Goal: Check status: Check status

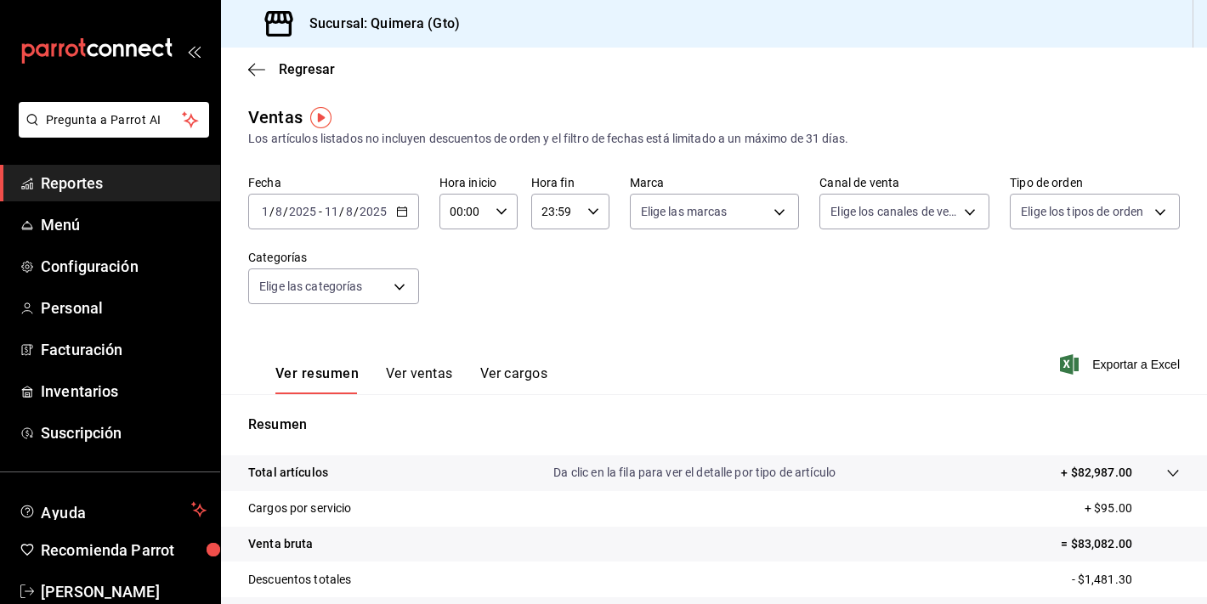
click at [411, 212] on div "2025-08-01 1 / 8 / 2025 - 2025-08-11 11 / 8 / 2025" at bounding box center [333, 212] width 171 height 36
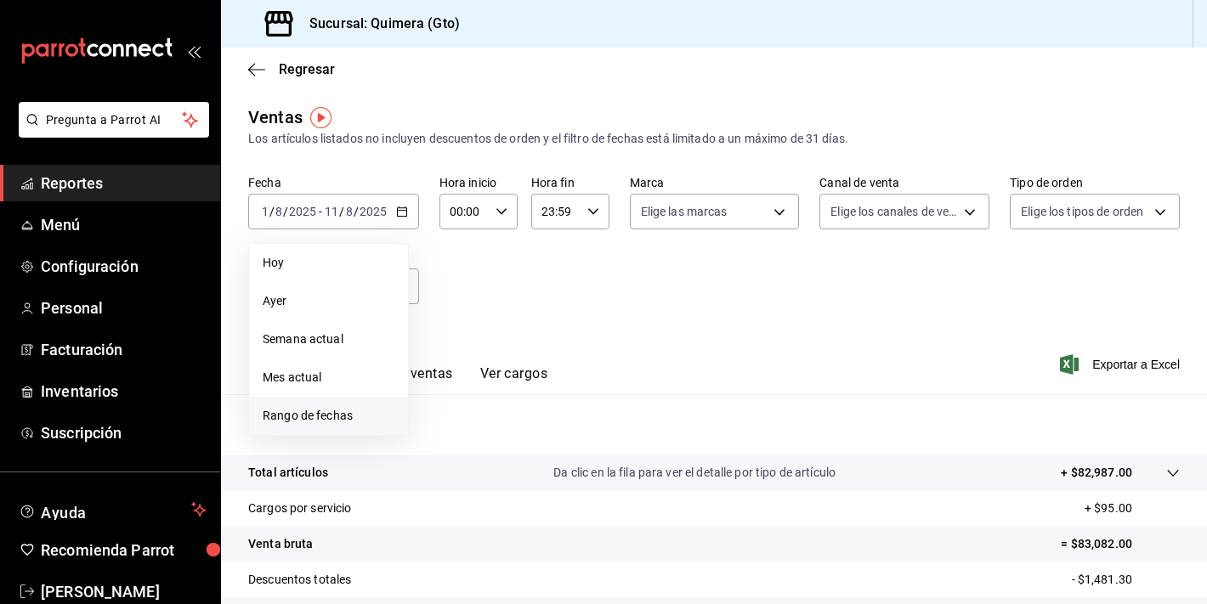
click at [376, 410] on span "Rango de fechas" at bounding box center [329, 416] width 132 height 18
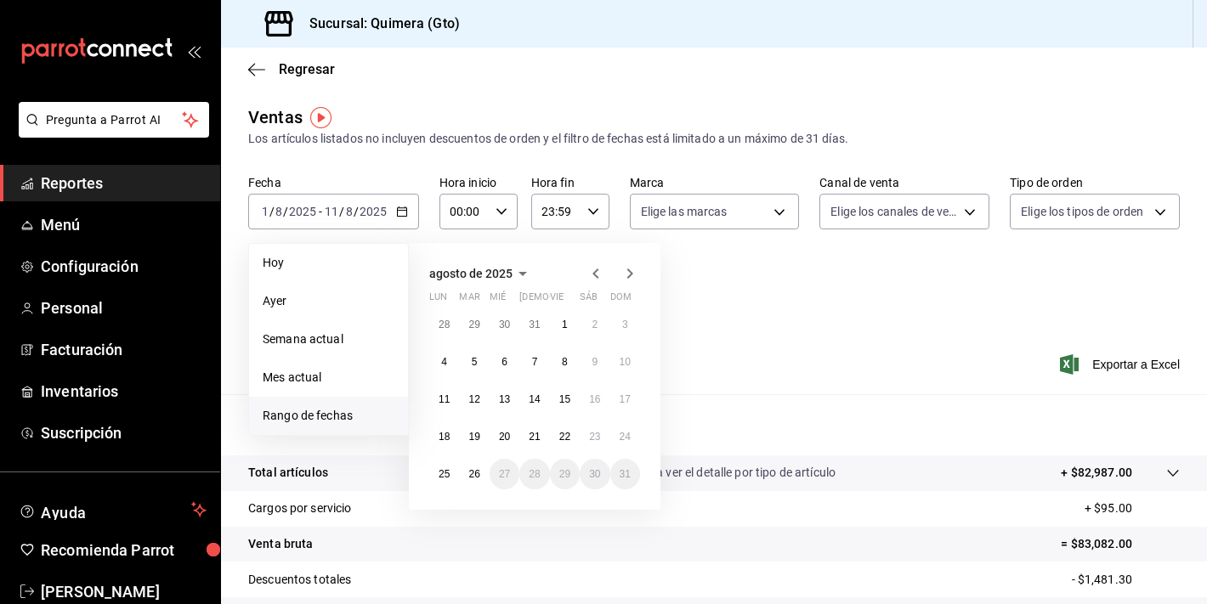
click at [507, 269] on span "agosto de 2025" at bounding box center [470, 274] width 83 height 14
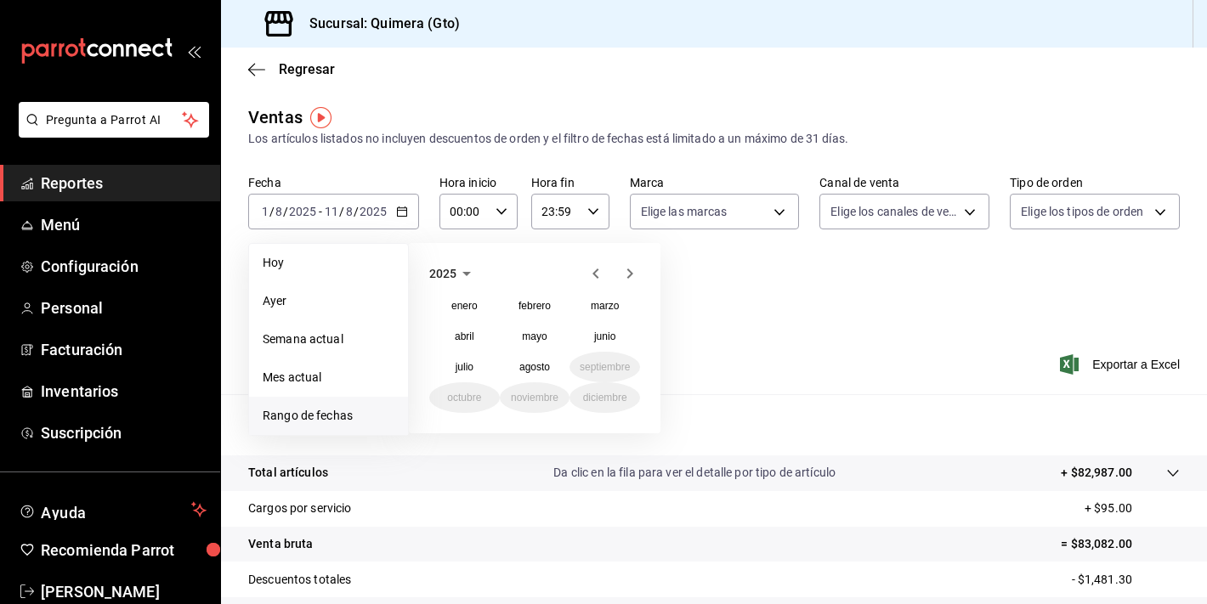
click at [455, 268] on span "2025" at bounding box center [442, 274] width 27 height 14
click at [475, 334] on button "2024" at bounding box center [464, 336] width 71 height 31
click at [471, 402] on abbr "octubre" at bounding box center [464, 398] width 34 height 12
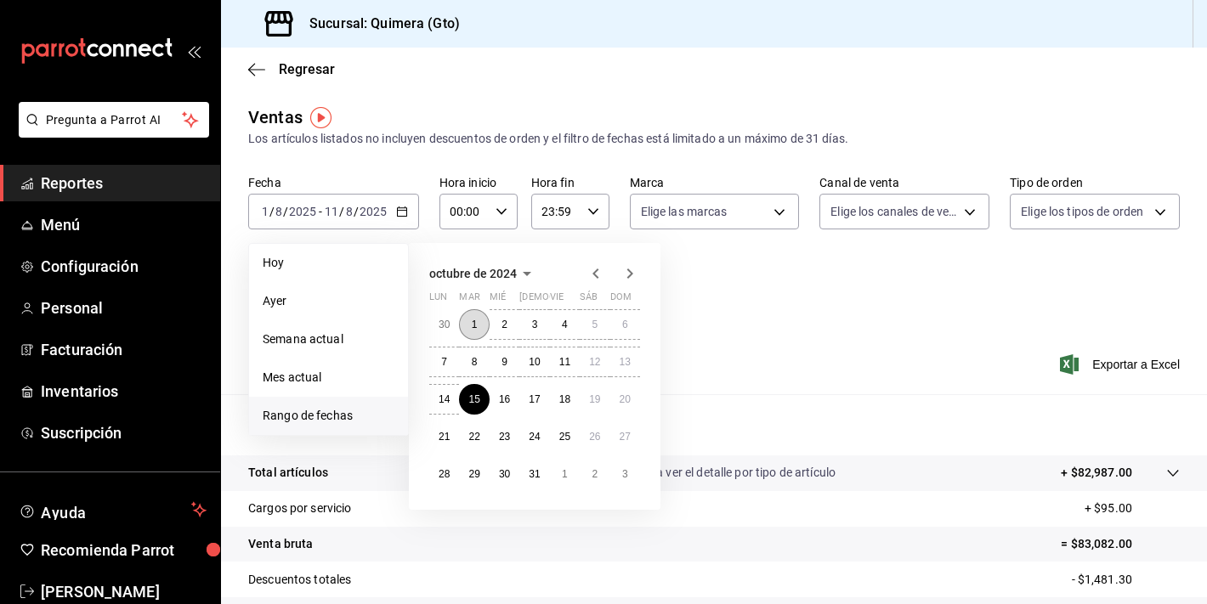
click at [470, 327] on button "1" at bounding box center [474, 324] width 30 height 31
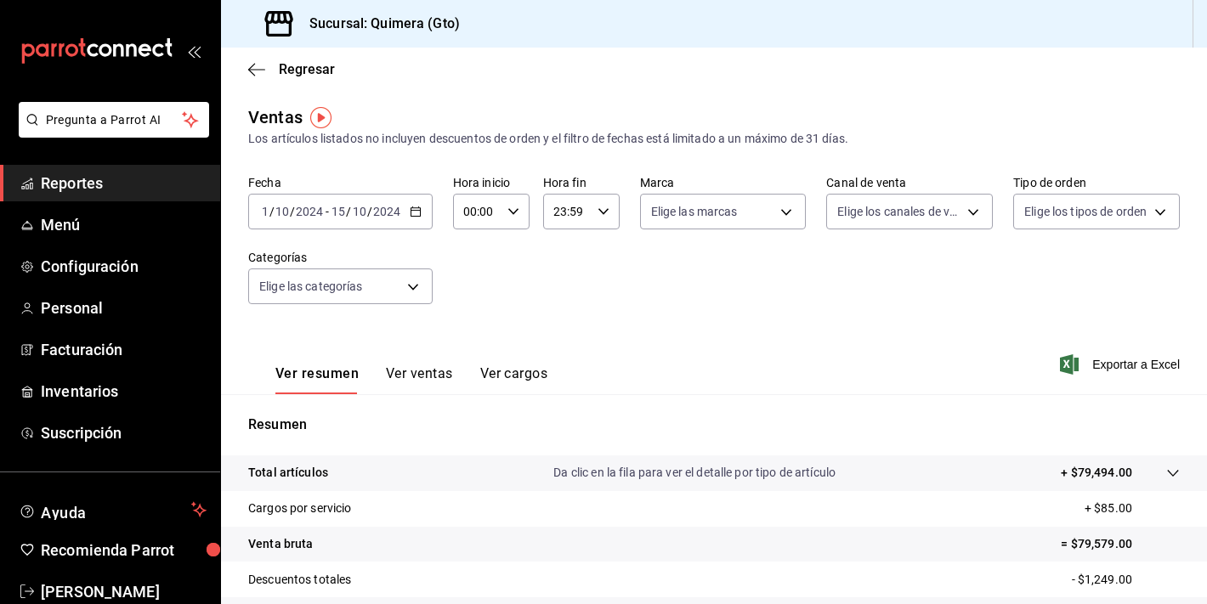
click at [421, 219] on div "2024-10-01 1 / 10 / 2024 - 2024-10-15 15 / 10 / 2024" at bounding box center [340, 212] width 184 height 36
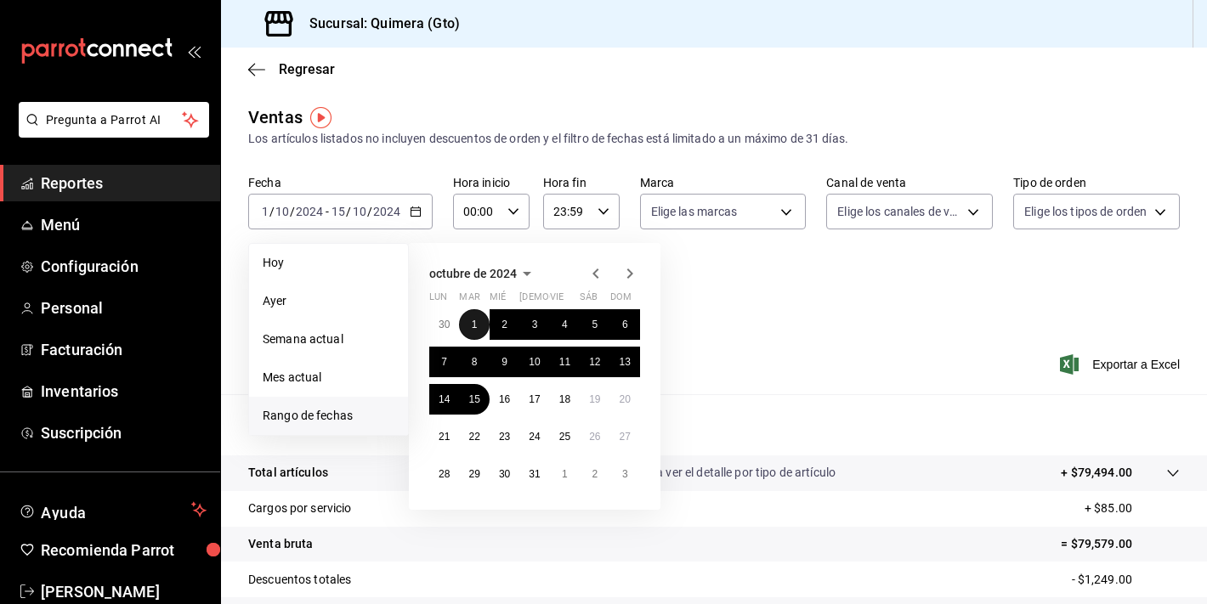
click at [478, 323] on button "1" at bounding box center [474, 324] width 30 height 31
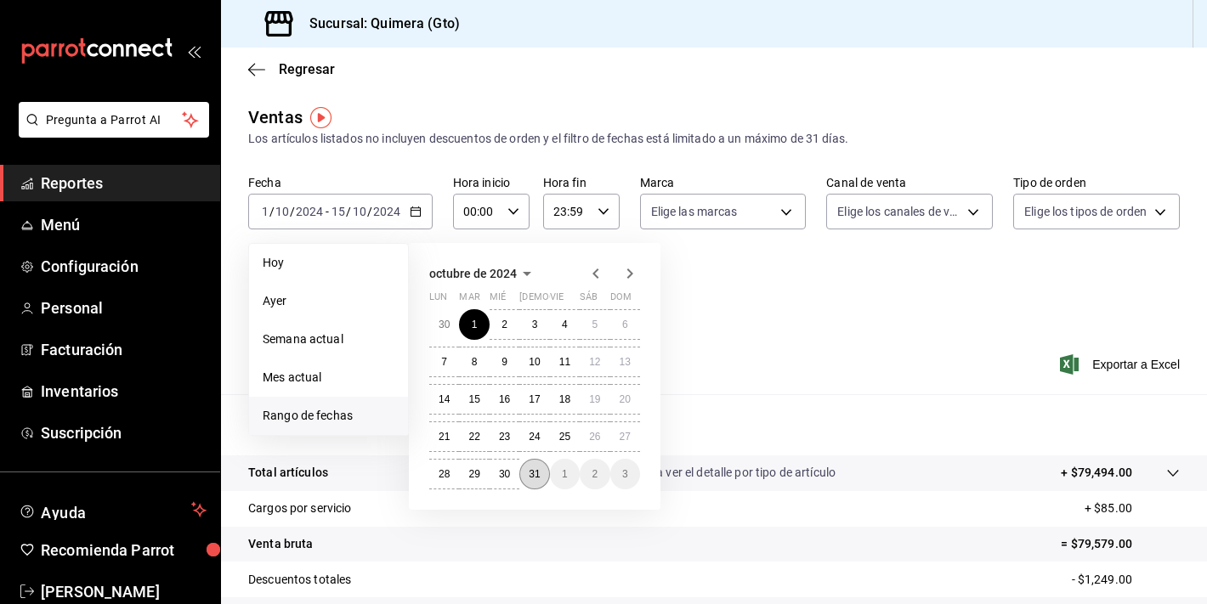
click at [545, 478] on button "31" at bounding box center [534, 474] width 30 height 31
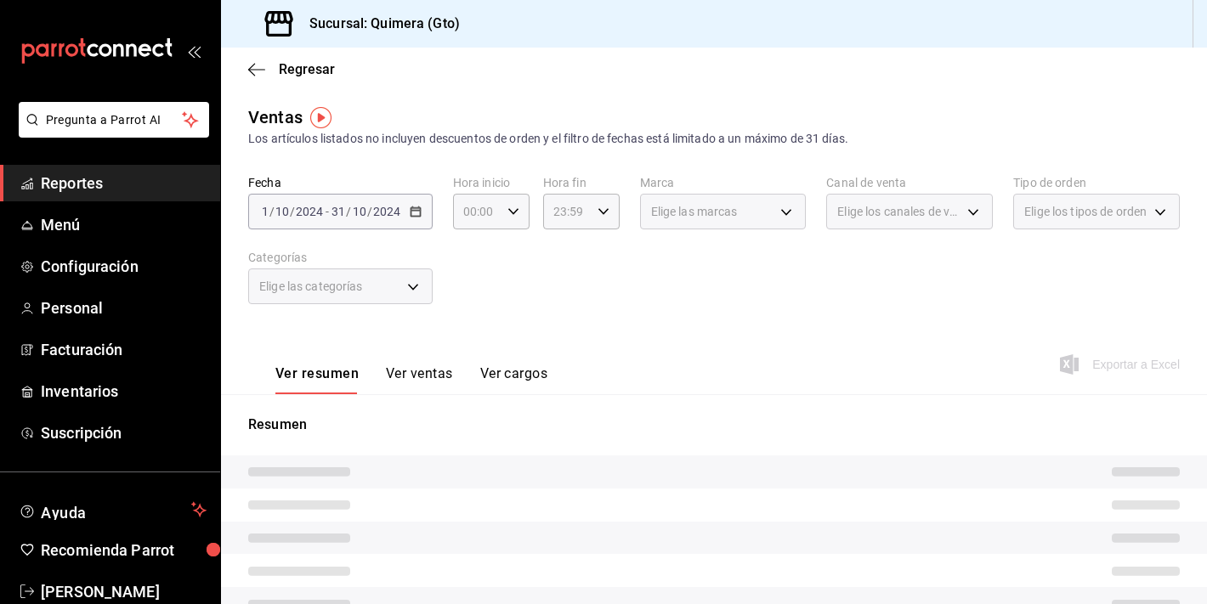
click at [413, 380] on button "Ver ventas" at bounding box center [419, 379] width 67 height 29
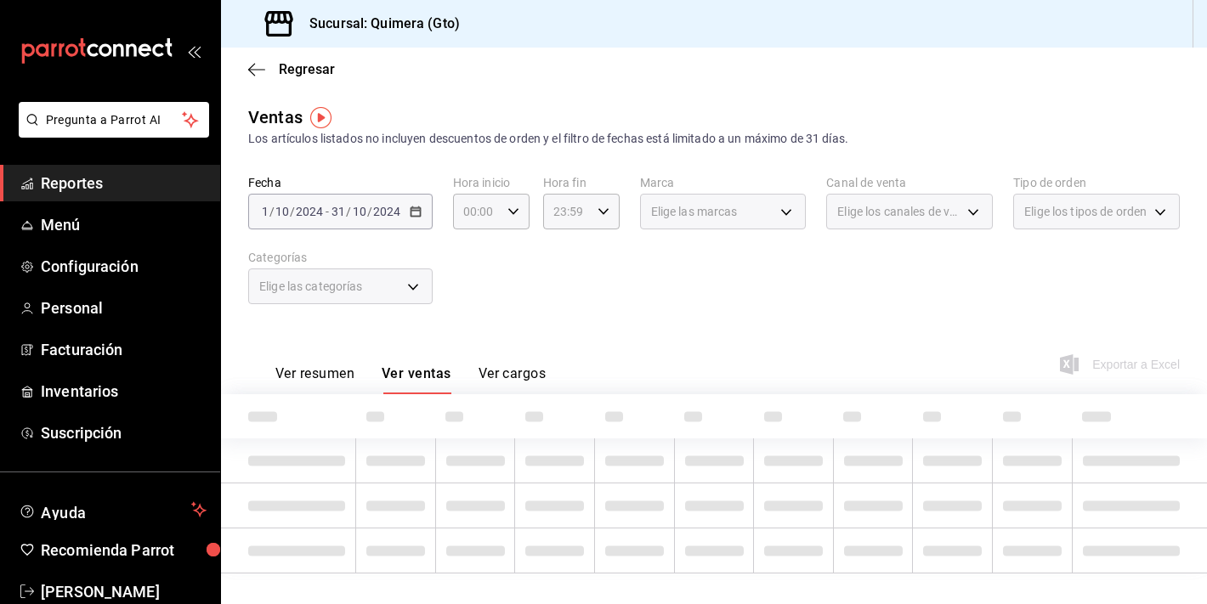
click at [326, 358] on div "Ver resumen Ver ventas Ver cargos" at bounding box center [396, 369] width 297 height 49
click at [330, 372] on button "Ver resumen" at bounding box center [314, 379] width 79 height 29
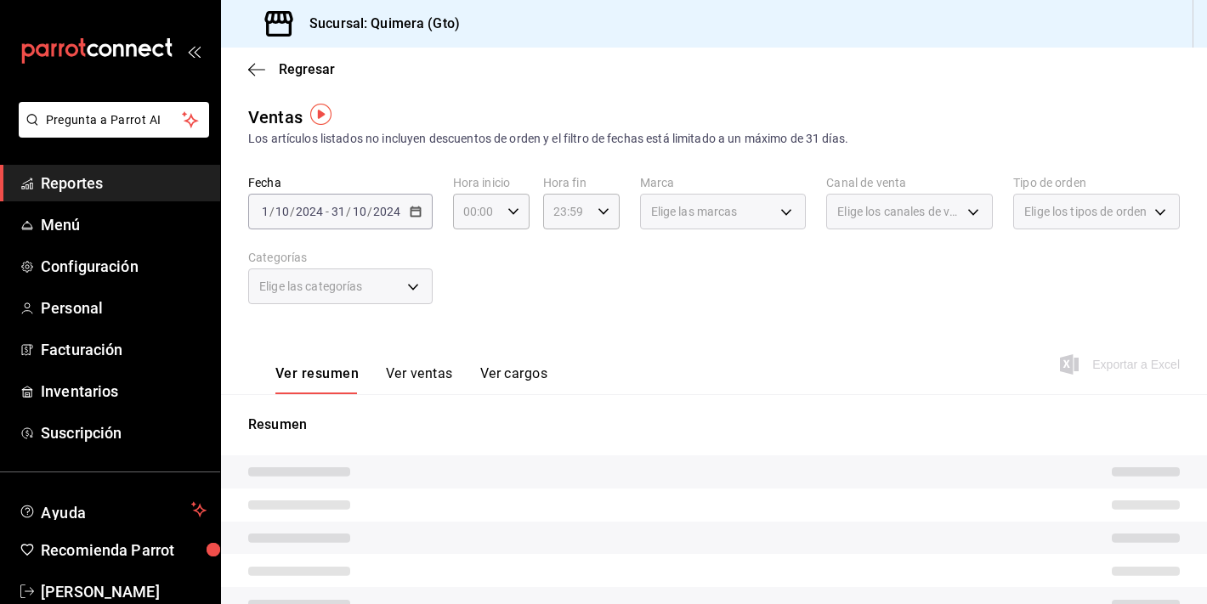
scroll to position [223, 0]
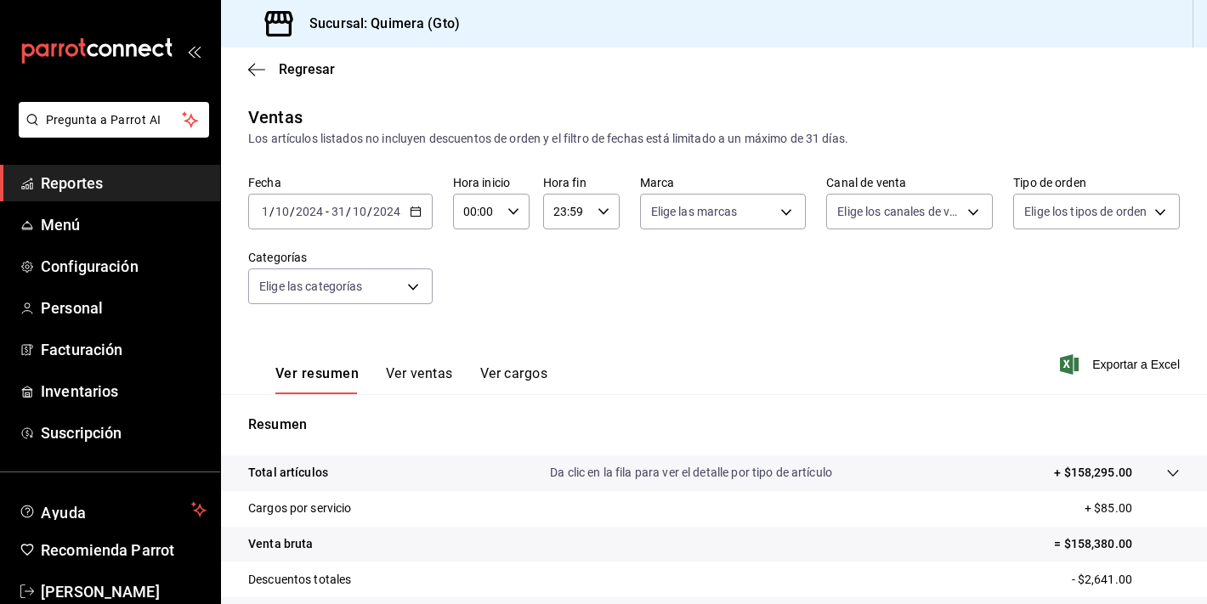
click at [420, 371] on button "Ver ventas" at bounding box center [419, 379] width 67 height 29
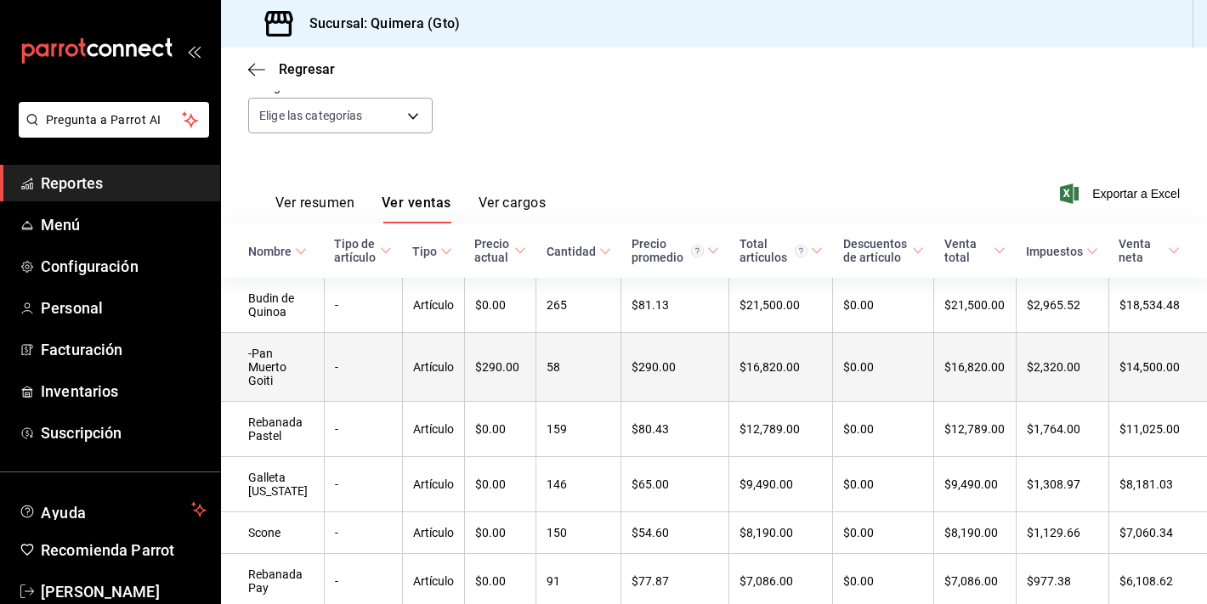
scroll to position [178, 0]
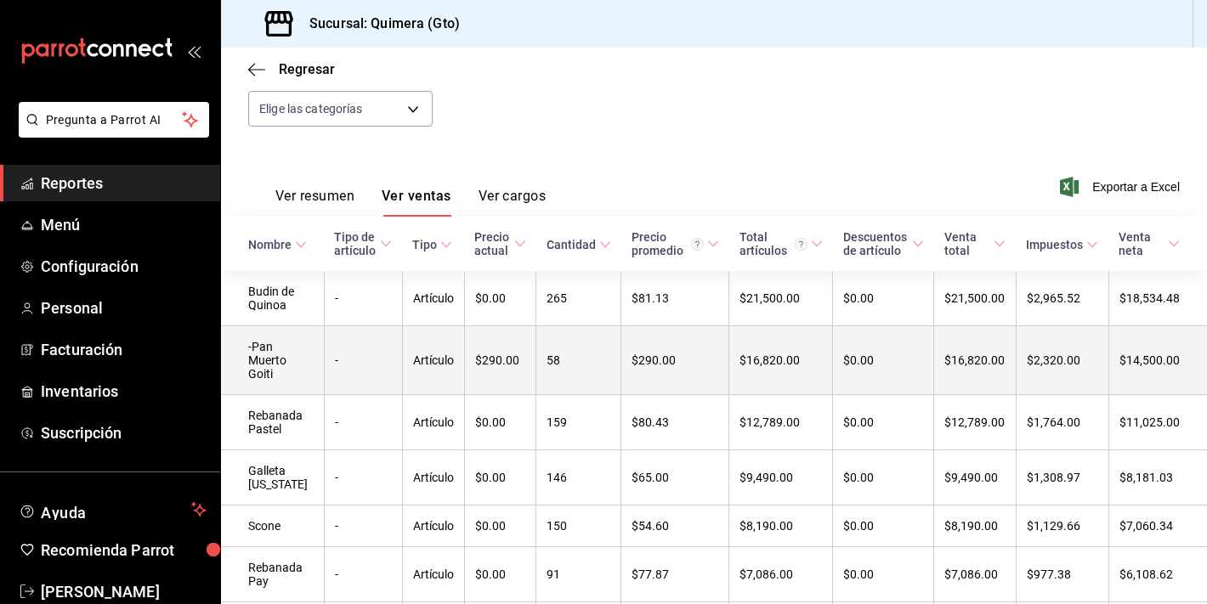
click at [410, 347] on td "Artículo" at bounding box center [433, 360] width 62 height 69
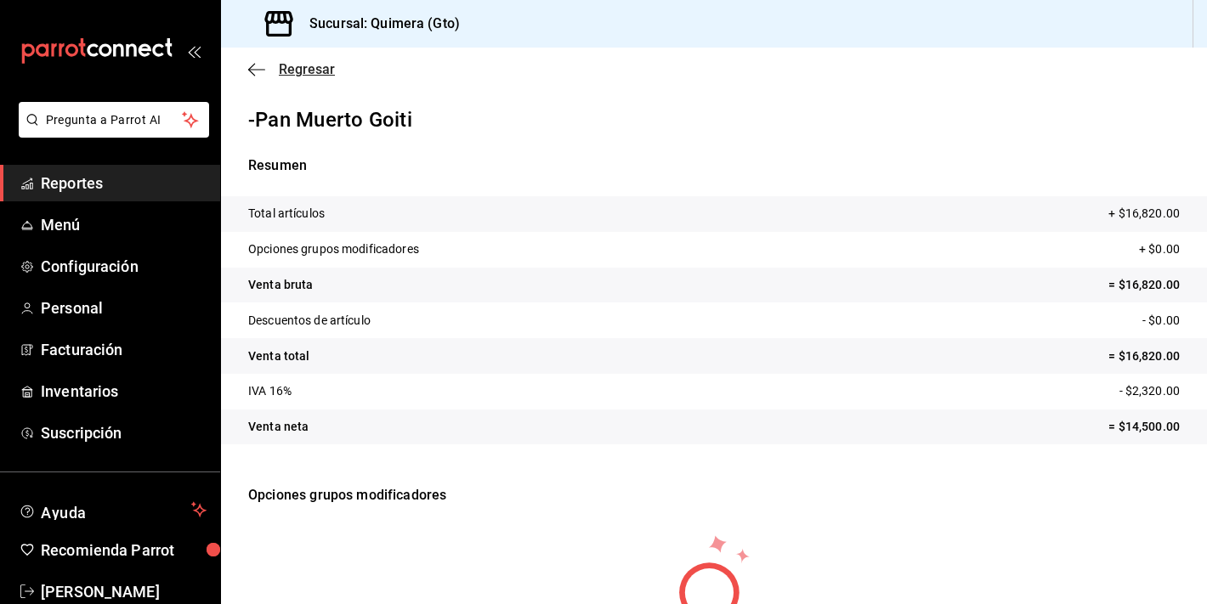
click at [266, 65] on span "Regresar" at bounding box center [291, 69] width 87 height 16
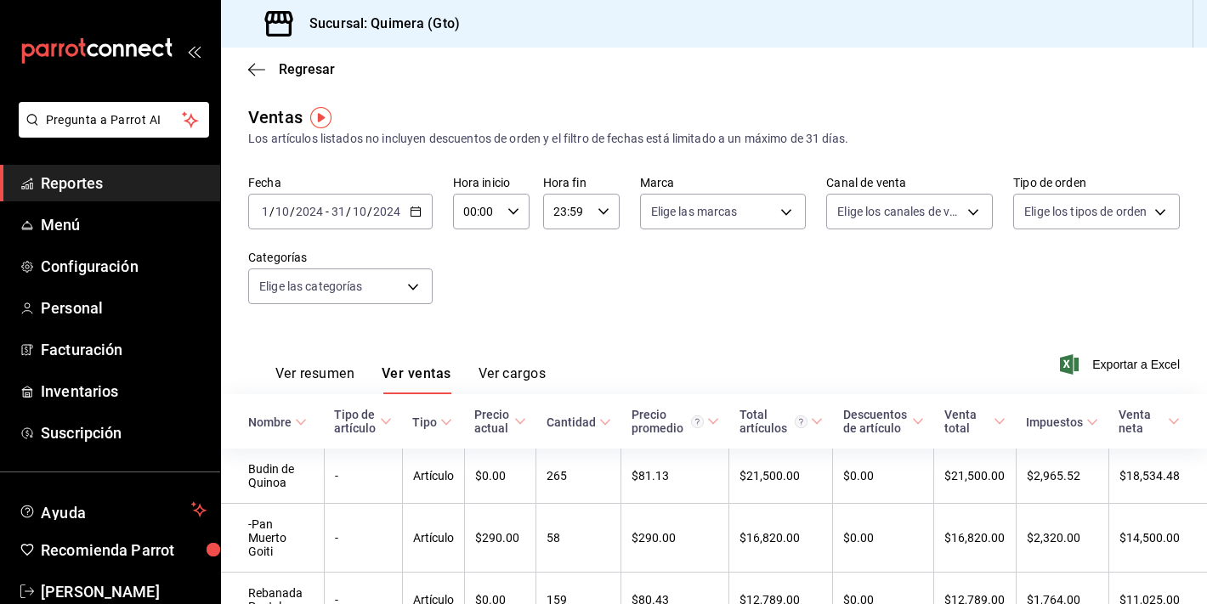
click at [427, 227] on div "[DATE] [DATE] - [DATE] [DATE]" at bounding box center [340, 212] width 184 height 36
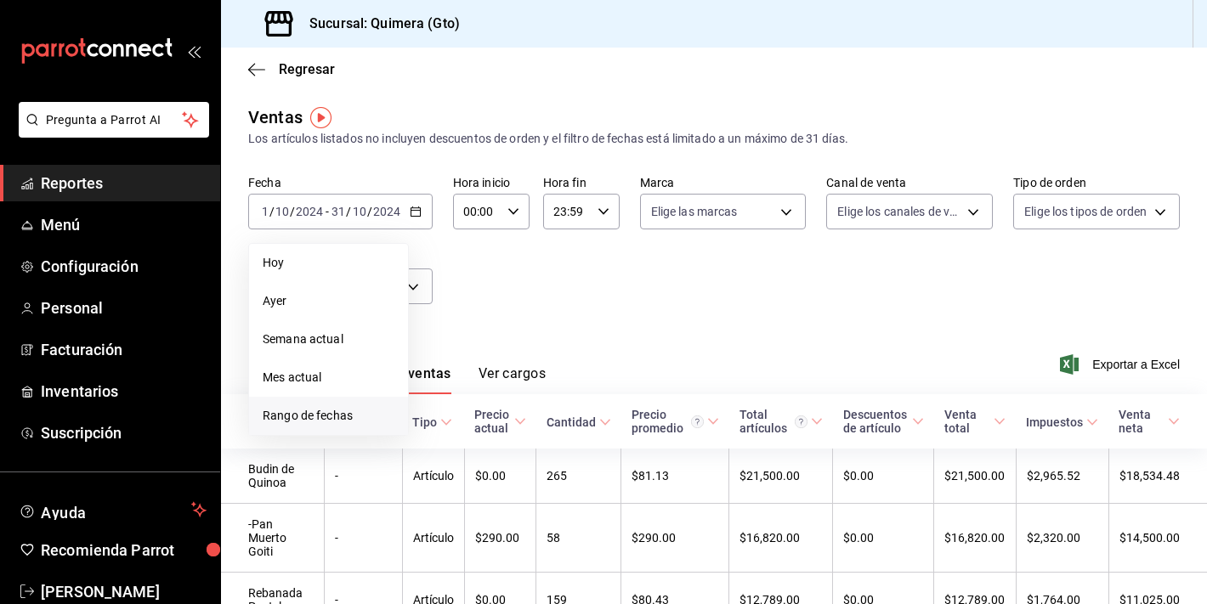
click at [331, 416] on span "Rango de fechas" at bounding box center [329, 416] width 132 height 18
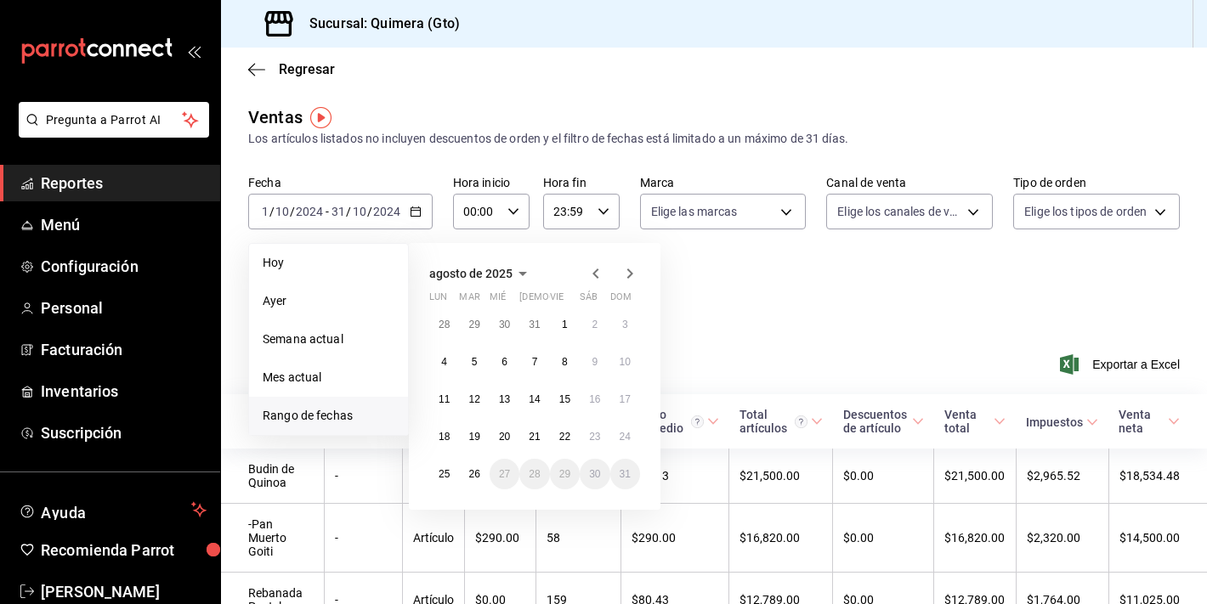
click at [594, 279] on icon "button" at bounding box center [596, 273] width 20 height 20
click at [485, 266] on icon "button" at bounding box center [475, 273] width 20 height 20
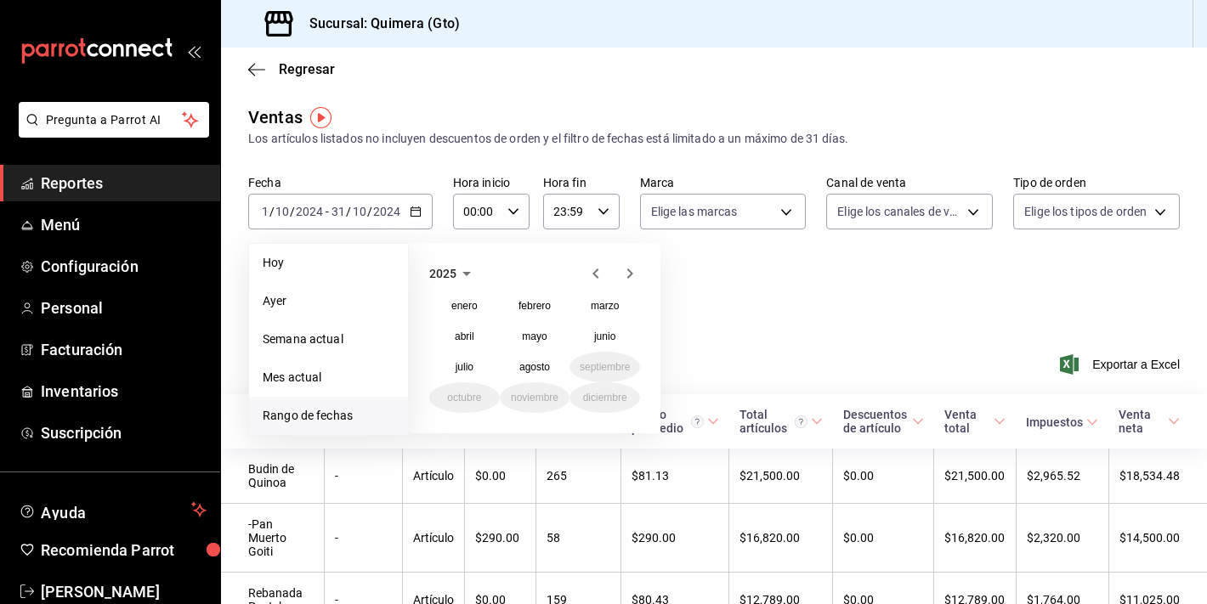
click at [456, 274] on icon "button" at bounding box center [466, 273] width 20 height 20
click at [468, 337] on button "2024" at bounding box center [464, 336] width 71 height 31
drag, startPoint x: 594, startPoint y: 350, endPoint x: 592, endPoint y: 359, distance: 8.7
click at [593, 359] on div "enero febrero marzo [PERSON_NAME] [PERSON_NAME] septiembre octubre noviembre di…" at bounding box center [534, 352] width 211 height 122
click at [592, 359] on button "septiembre" at bounding box center [604, 367] width 71 height 31
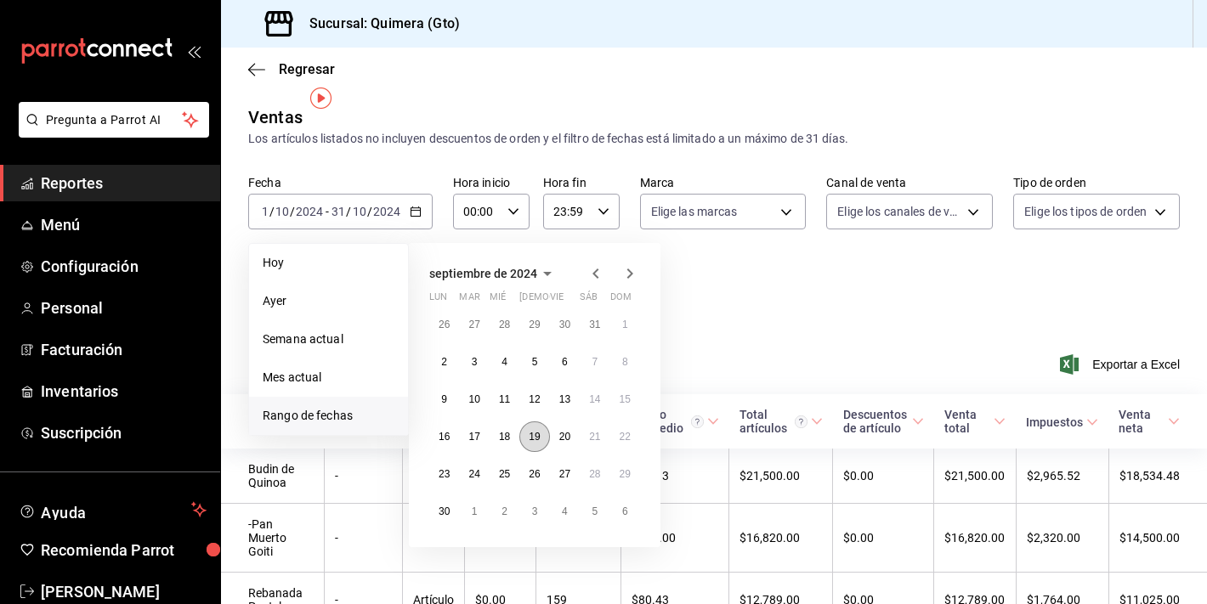
scroll to position [48, 0]
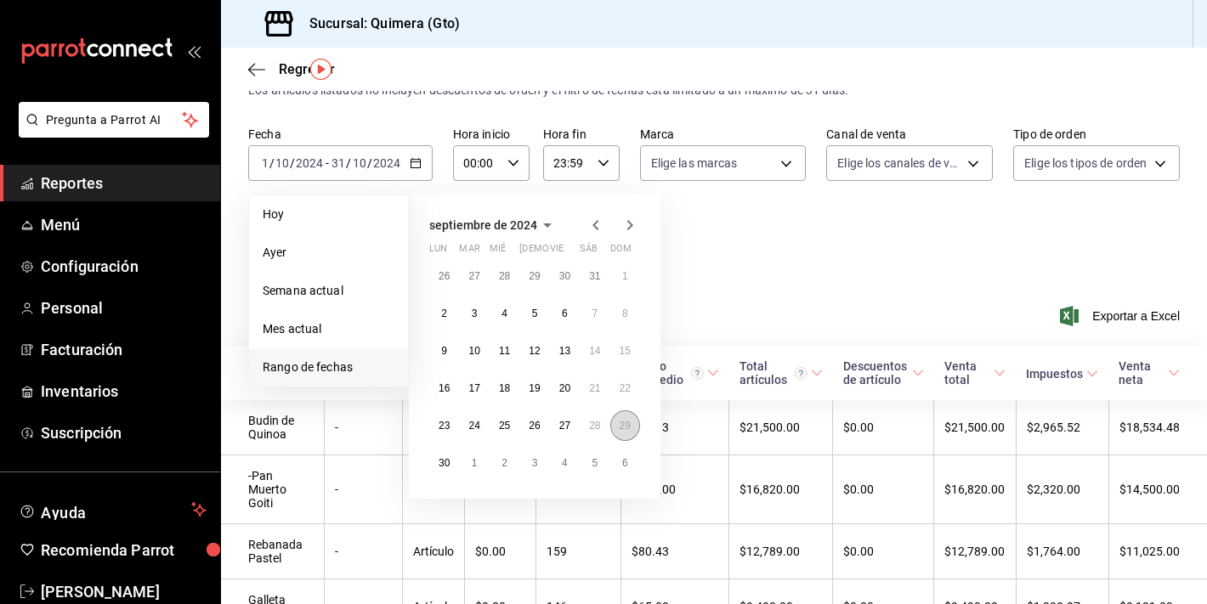
click at [627, 423] on abbr "29" at bounding box center [625, 426] width 11 height 12
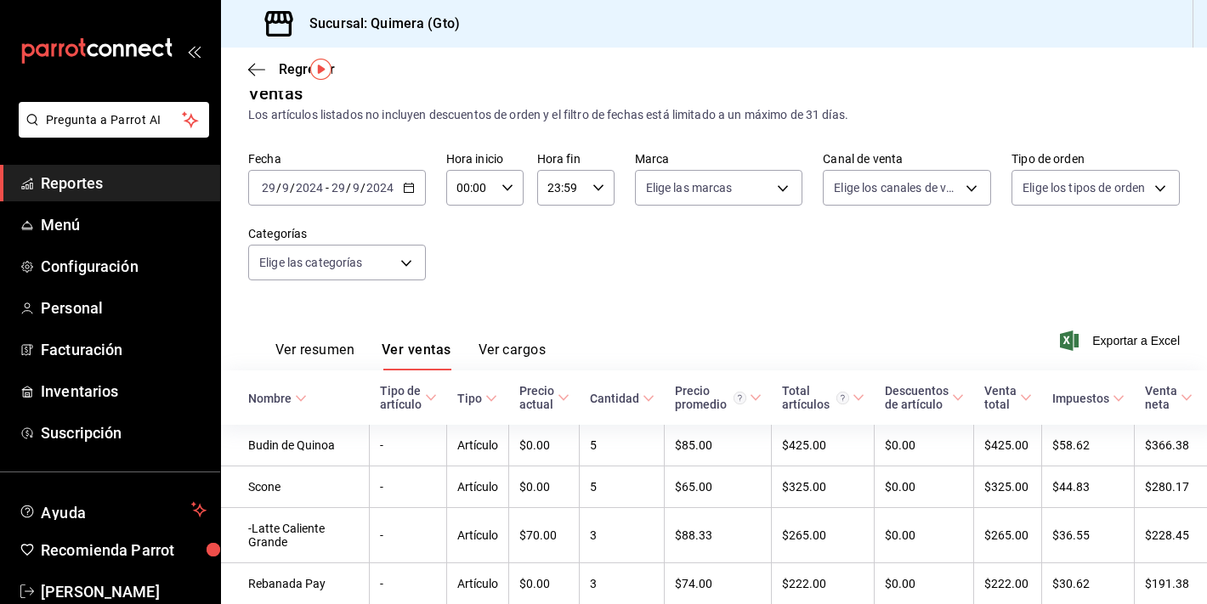
scroll to position [48, 0]
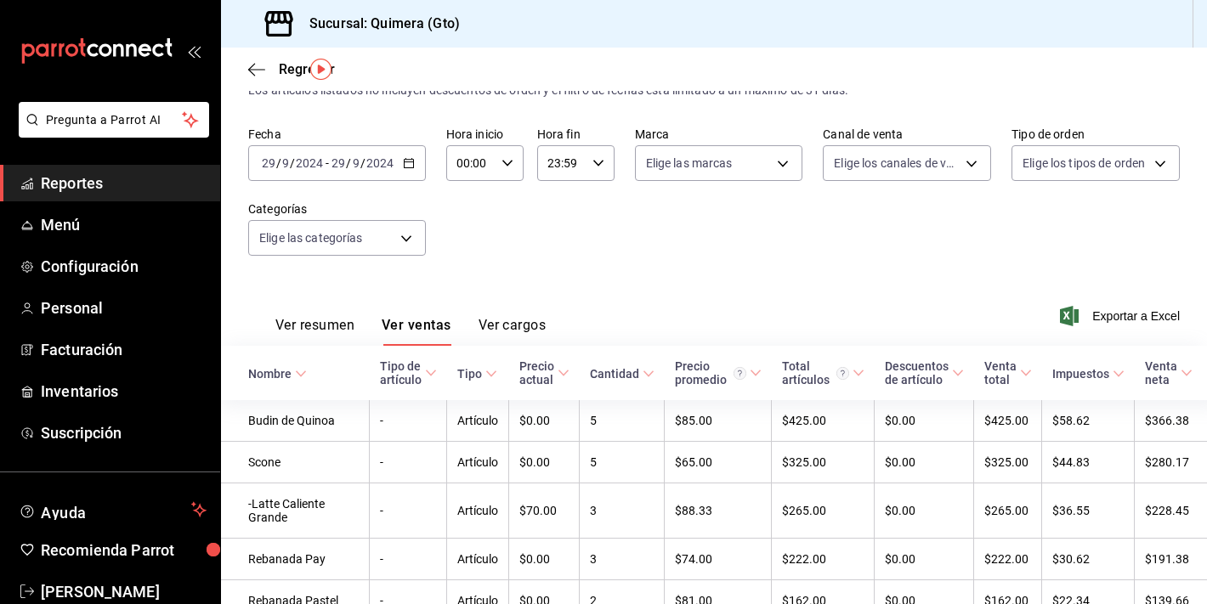
click at [410, 174] on div "[DATE] [DATE] - [DATE] [DATE]" at bounding box center [337, 163] width 178 height 36
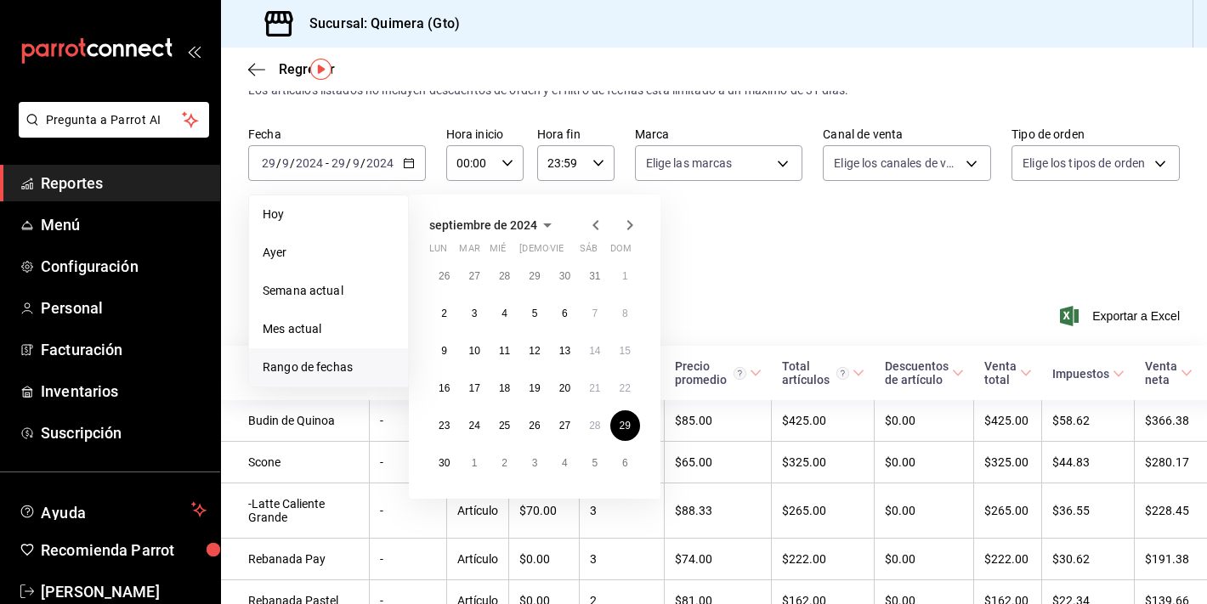
click at [751, 293] on div "Ver resumen Ver ventas Ver cargos Exportar a Excel" at bounding box center [714, 311] width 986 height 70
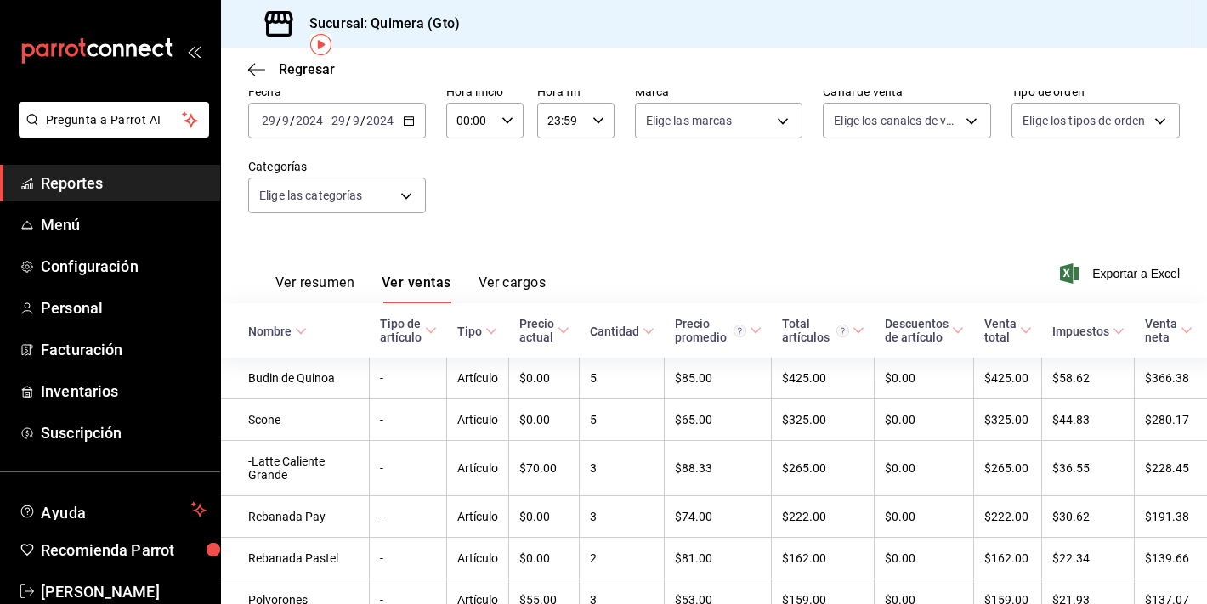
scroll to position [0, 0]
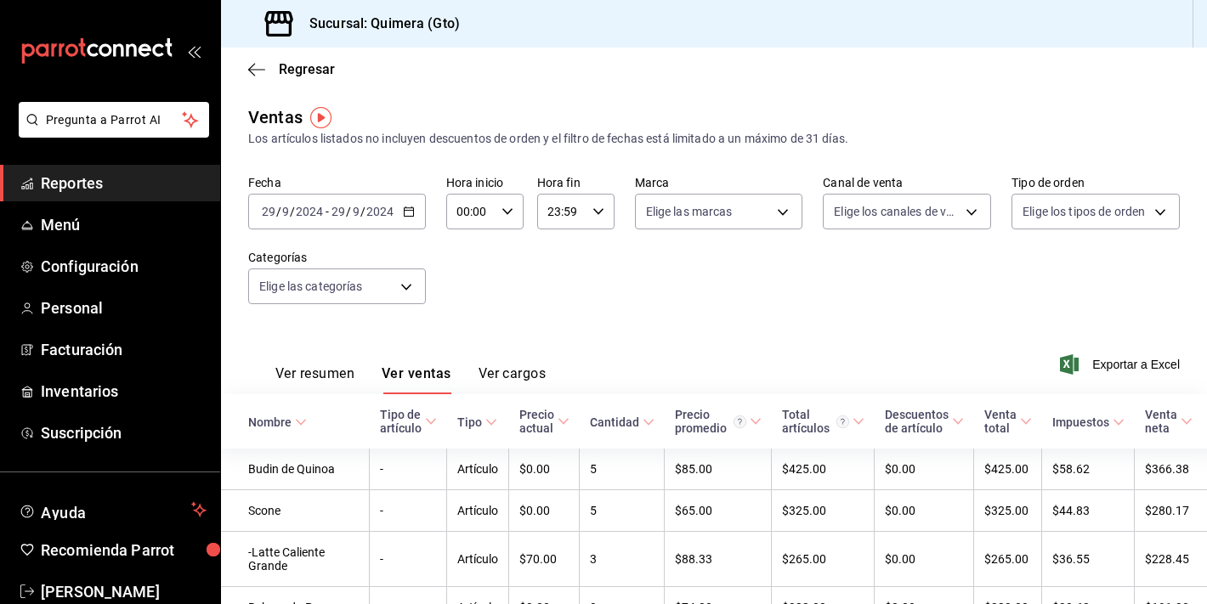
click at [417, 207] on div "[DATE] [DATE] - [DATE] [DATE]" at bounding box center [337, 212] width 178 height 36
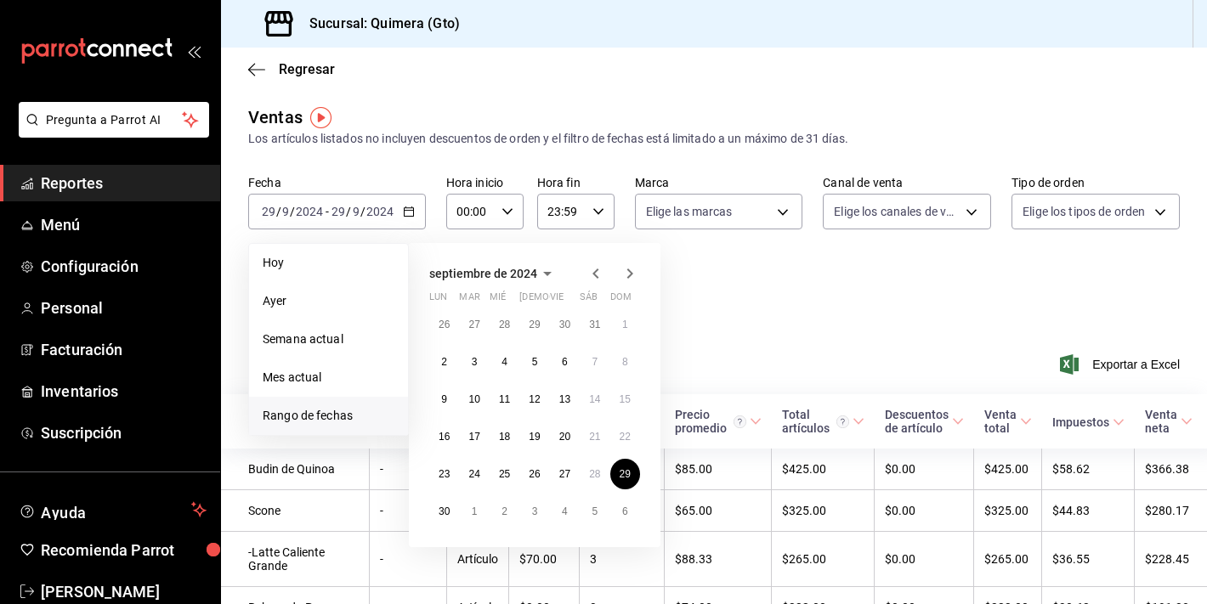
click at [622, 283] on icon "button" at bounding box center [630, 273] width 20 height 20
click at [606, 274] on div at bounding box center [613, 273] width 54 height 20
click at [474, 301] on abbr "mar" at bounding box center [469, 300] width 20 height 18
click at [474, 321] on abbr "1" at bounding box center [475, 325] width 6 height 12
click at [541, 467] on button "31" at bounding box center [534, 474] width 30 height 31
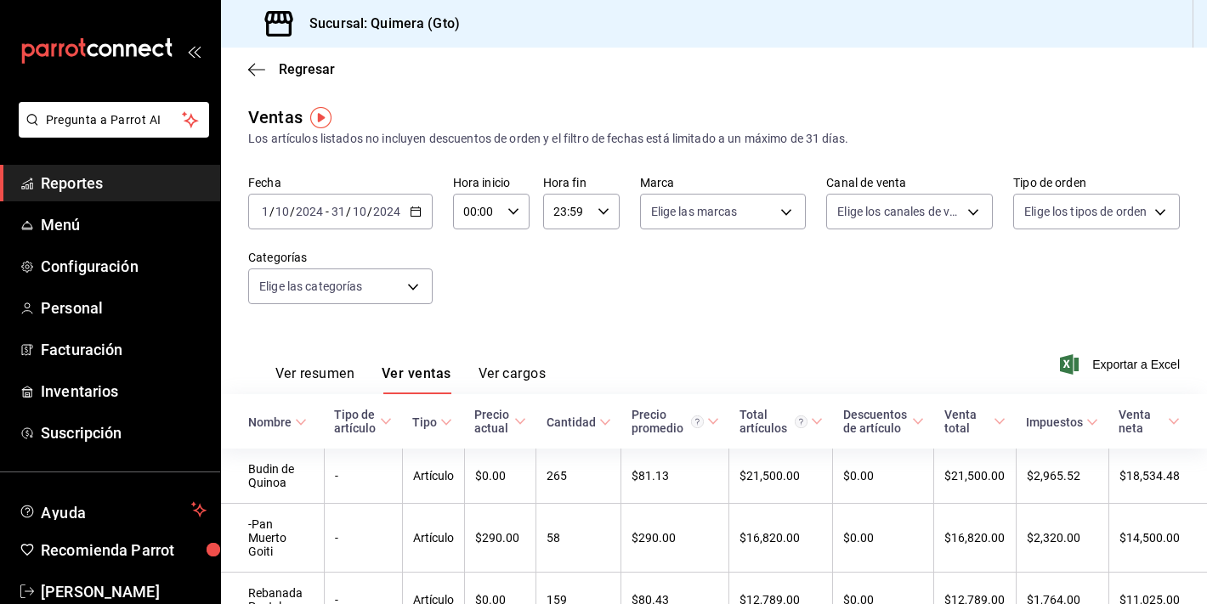
click at [752, 338] on div "Ver resumen Ver ventas Ver cargos Exportar a Excel" at bounding box center [714, 360] width 986 height 70
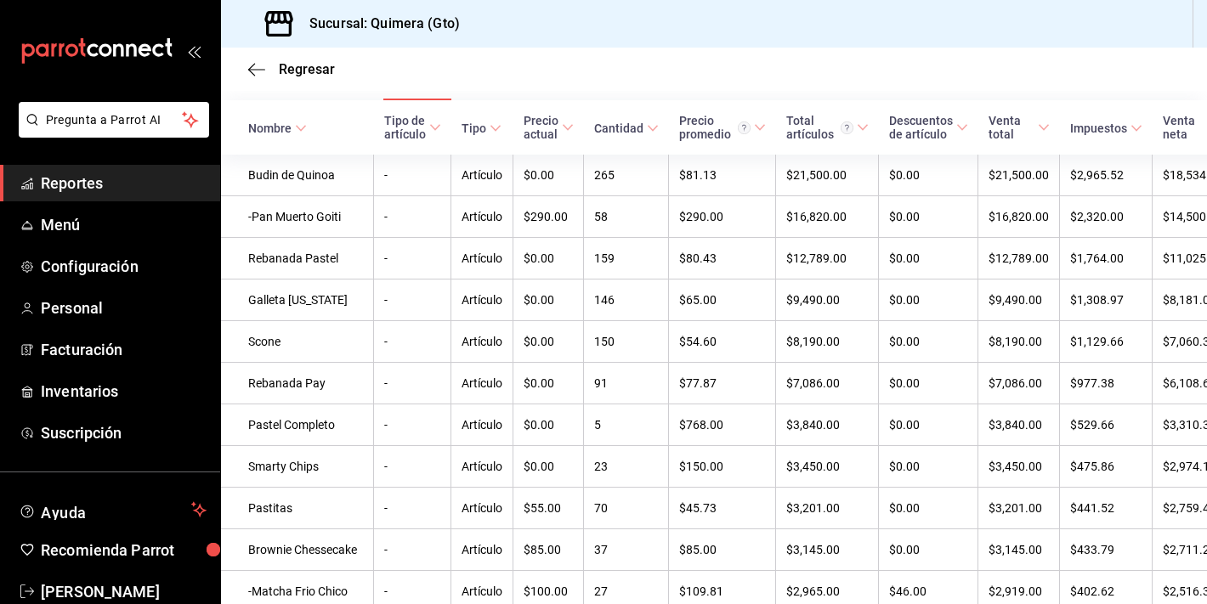
scroll to position [303, 0]
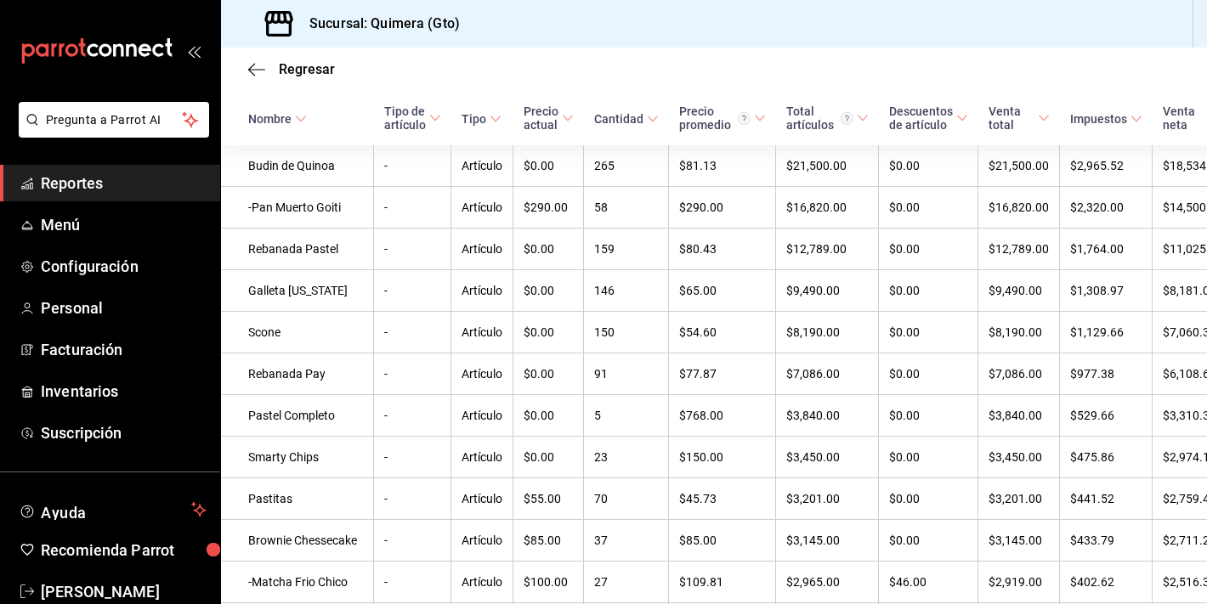
click at [76, 60] on icon "mailbox folders" at bounding box center [96, 50] width 153 height 25
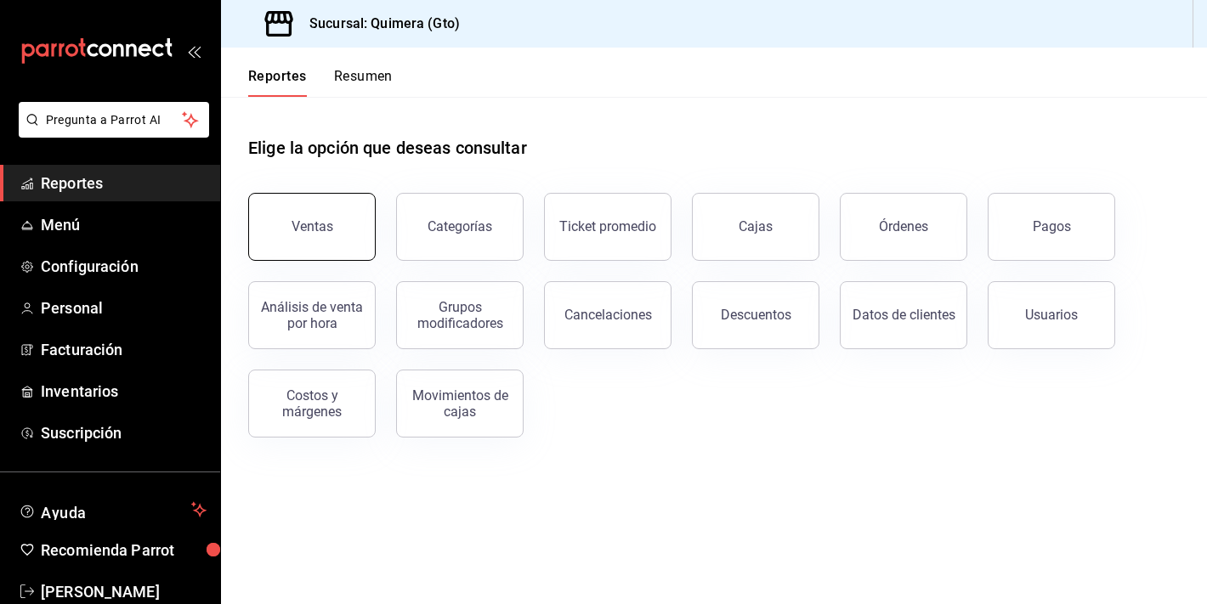
click at [361, 230] on button "Ventas" at bounding box center [311, 227] width 127 height 68
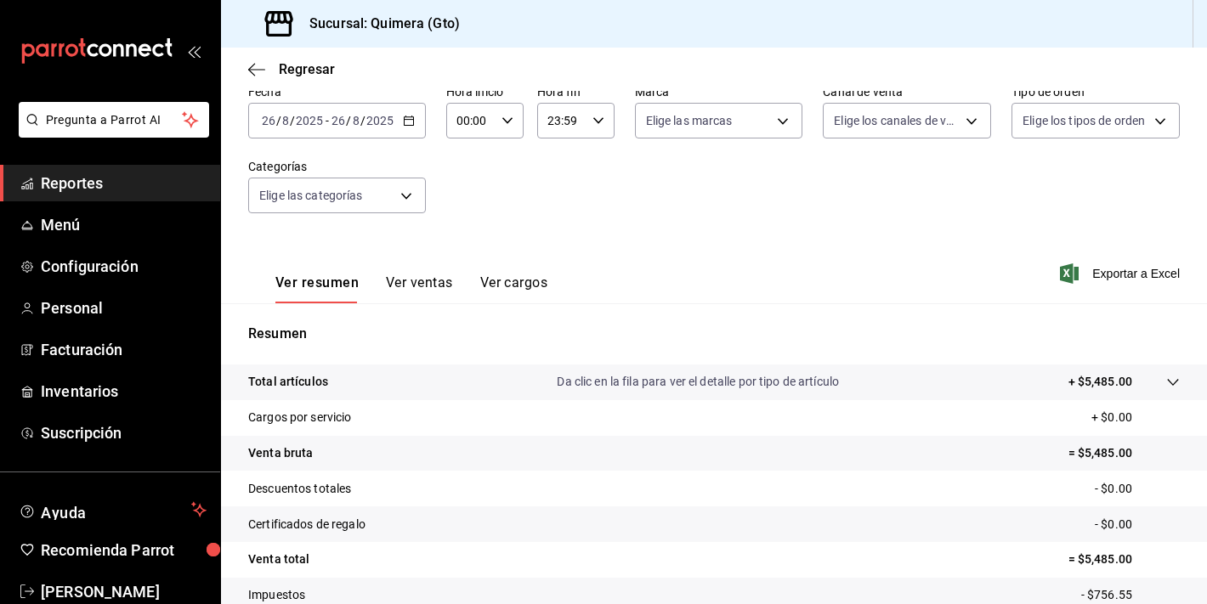
scroll to position [105, 0]
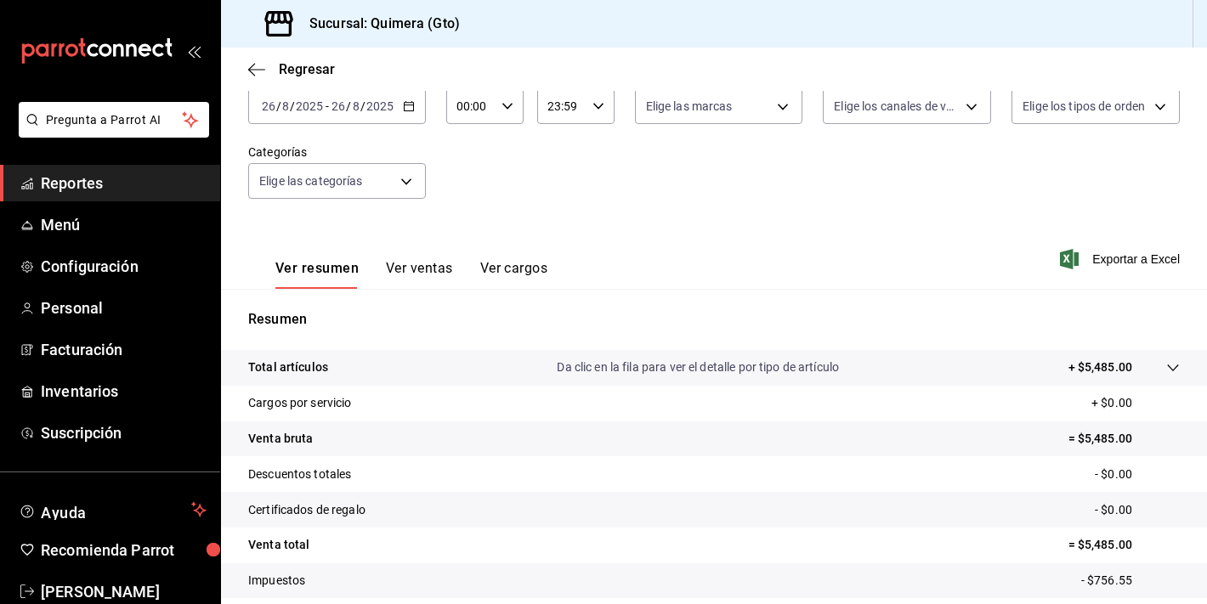
click at [403, 108] on icon "button" at bounding box center [409, 106] width 12 height 12
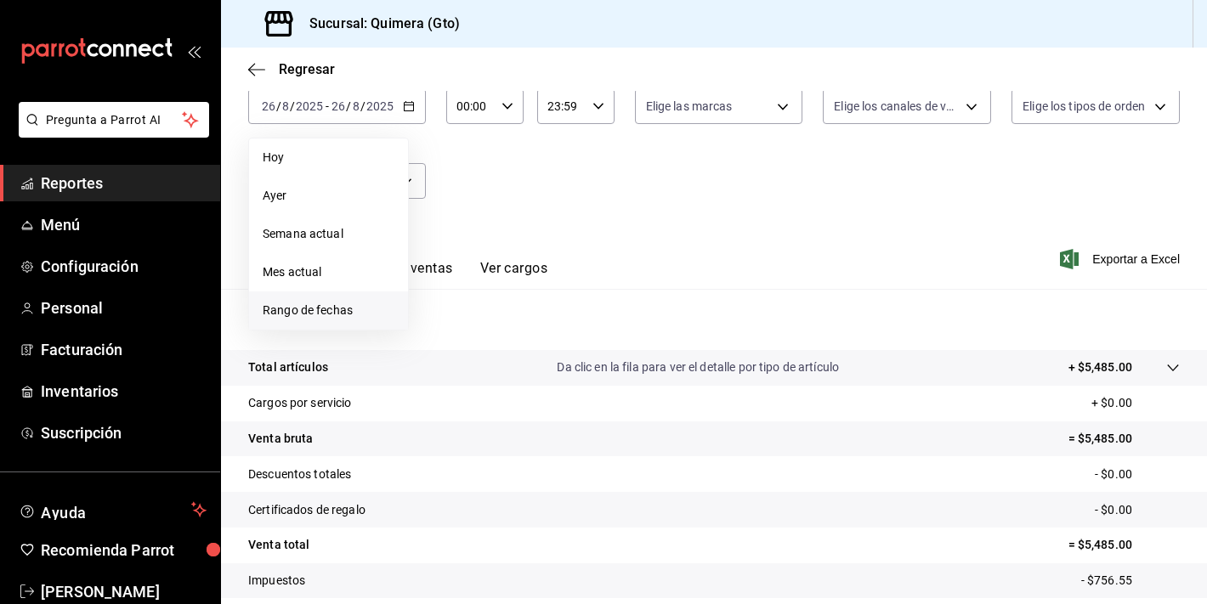
click at [370, 310] on span "Rango de fechas" at bounding box center [329, 311] width 132 height 18
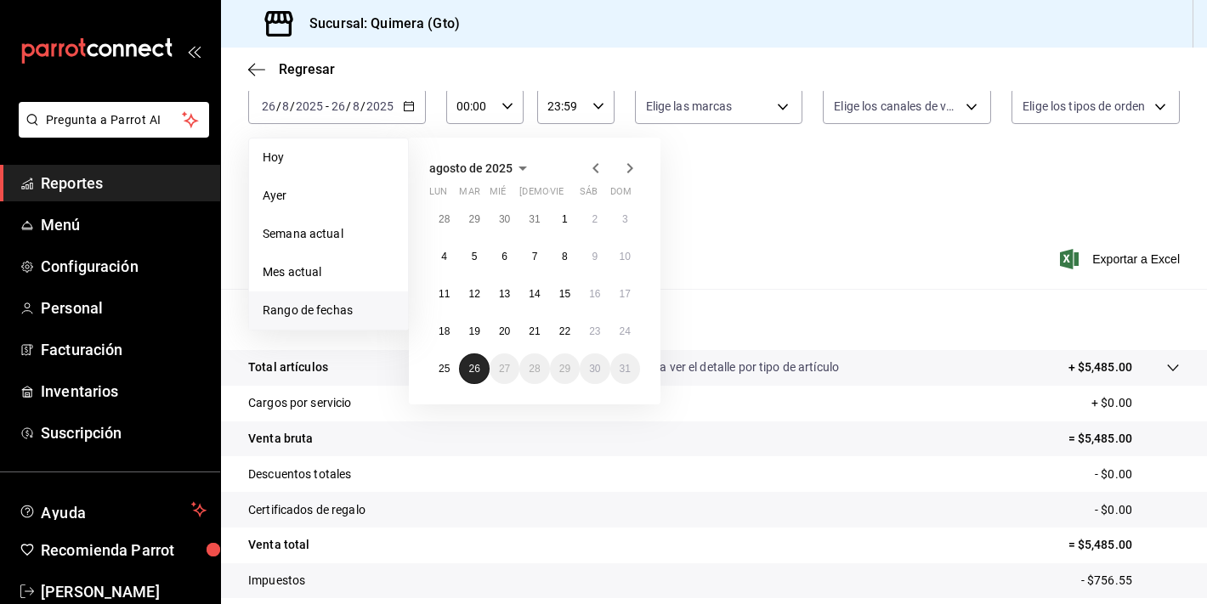
click at [473, 365] on abbr "26" at bounding box center [473, 369] width 11 height 12
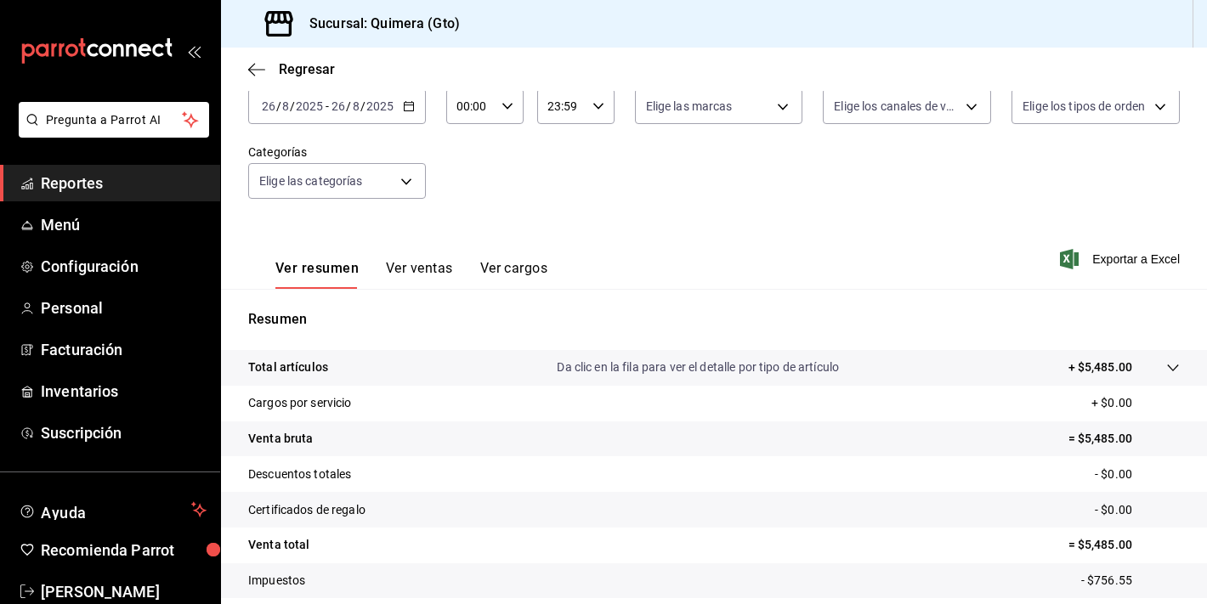
click at [416, 268] on button "Ver ventas" at bounding box center [419, 274] width 67 height 29
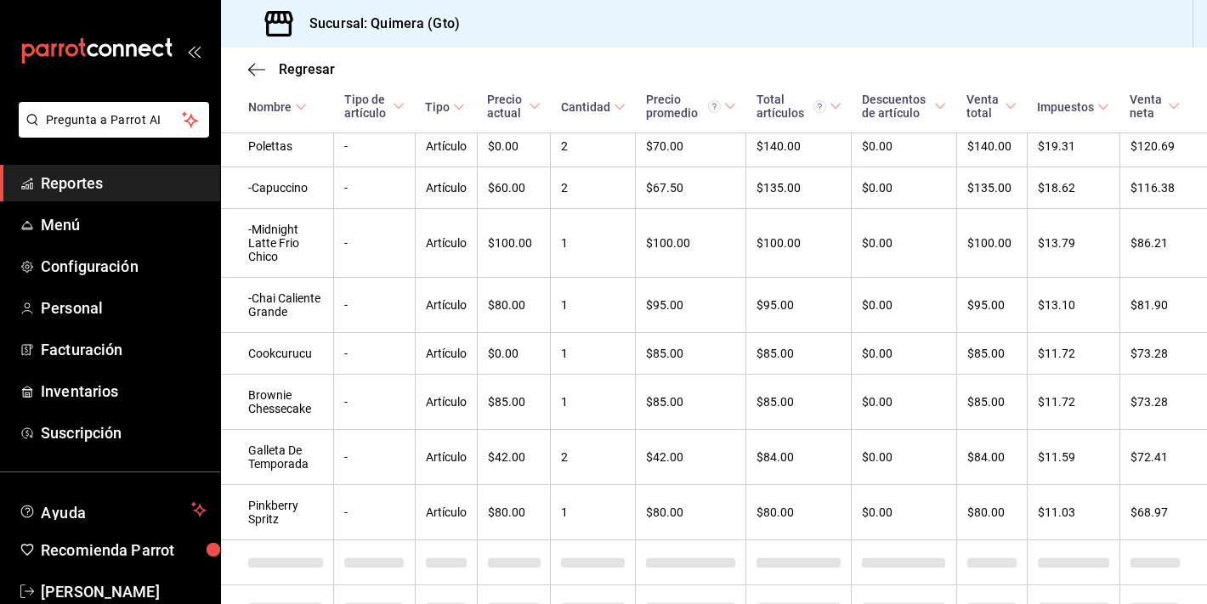
scroll to position [1152, 0]
